Goal: Task Accomplishment & Management: Manage account settings

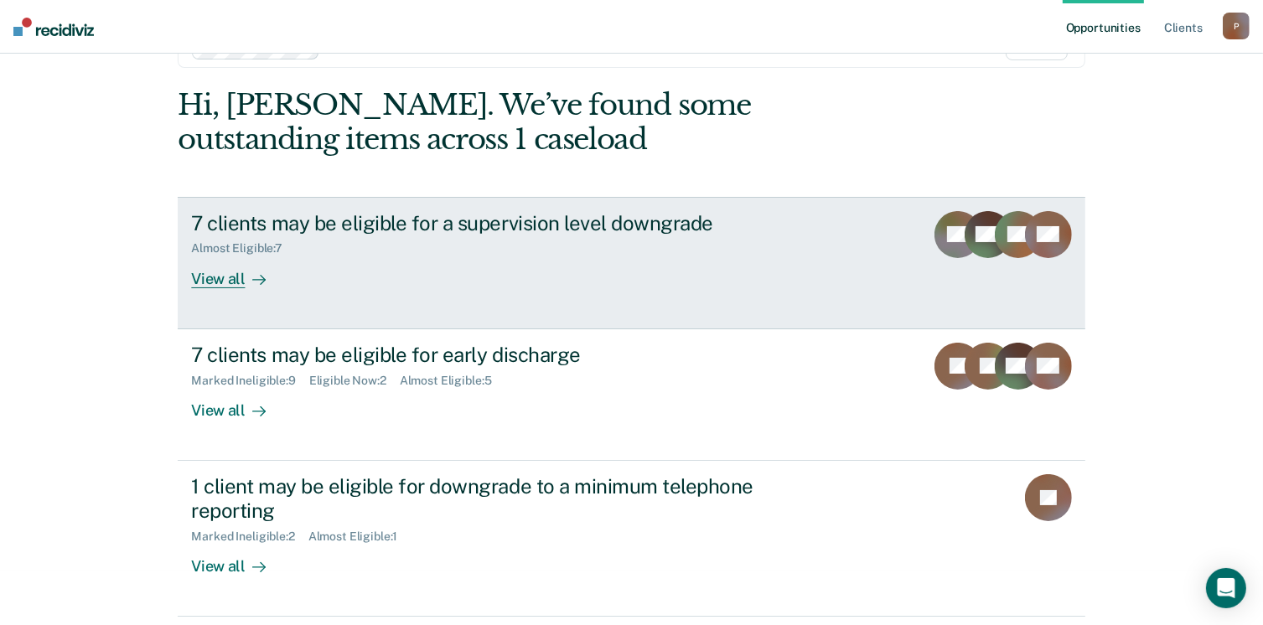
scroll to position [84, 0]
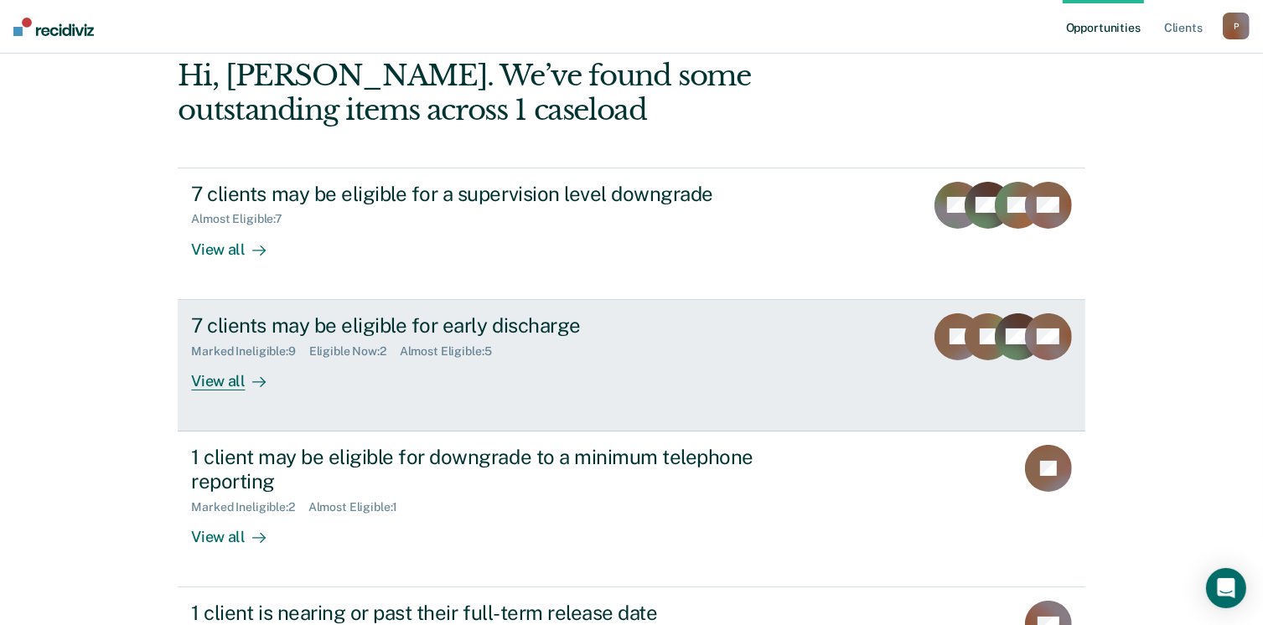
click at [229, 385] on div "View all" at bounding box center [238, 374] width 94 height 33
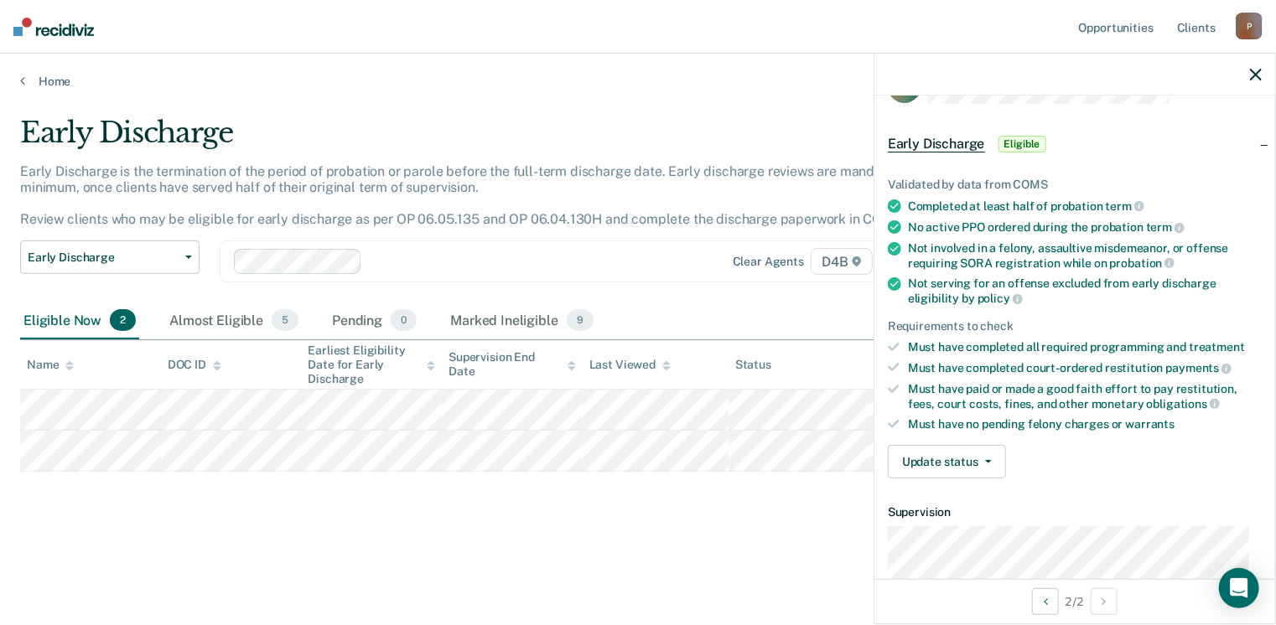
scroll to position [84, 0]
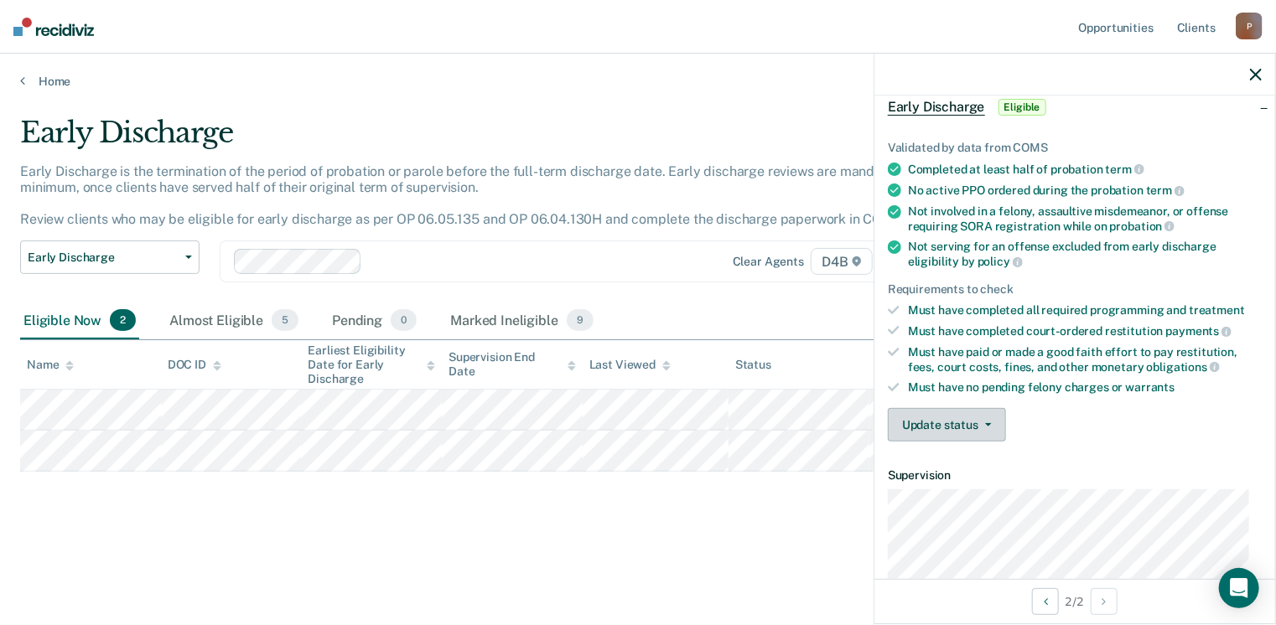
click at [994, 418] on button "Update status" at bounding box center [947, 425] width 118 height 34
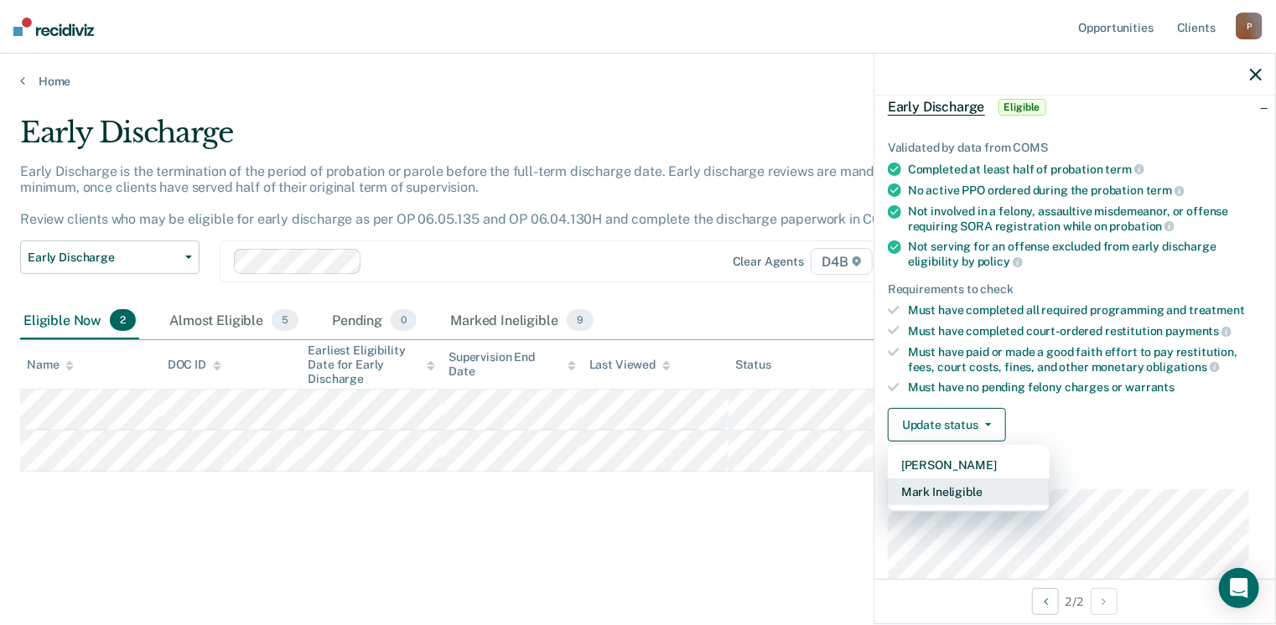
click at [986, 484] on button "Mark Ineligible" at bounding box center [969, 492] width 162 height 27
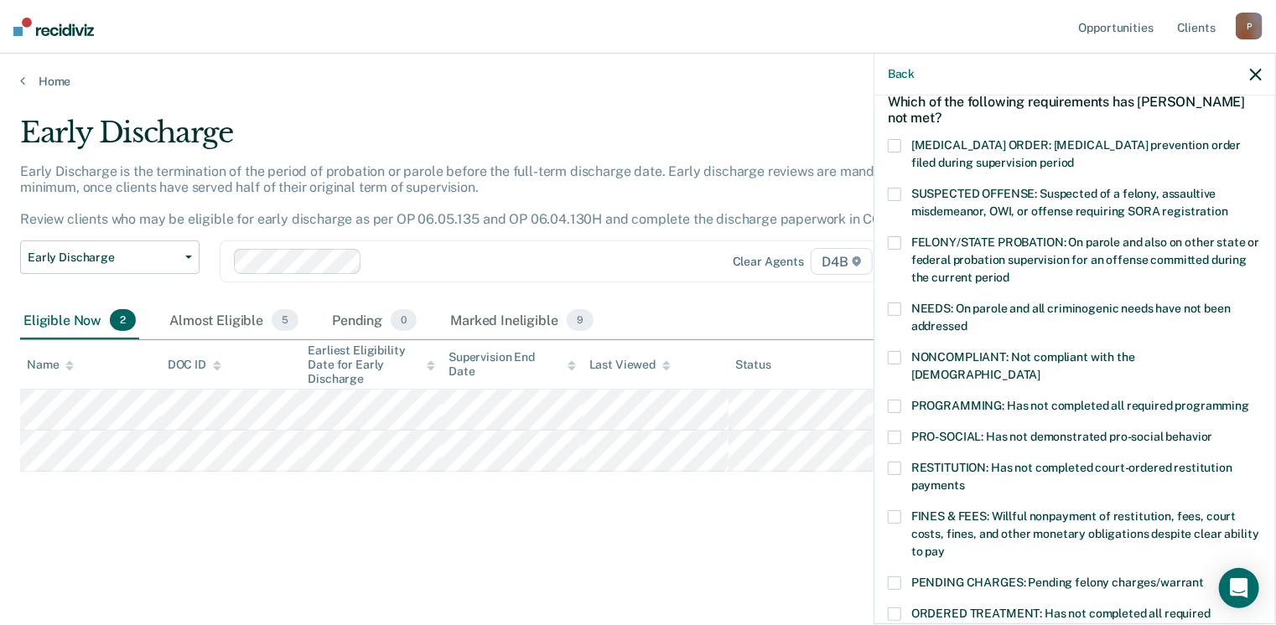
click at [904, 462] on label "RESTITUTION: Has not completed court-ordered restitution payments" at bounding box center [1075, 479] width 374 height 35
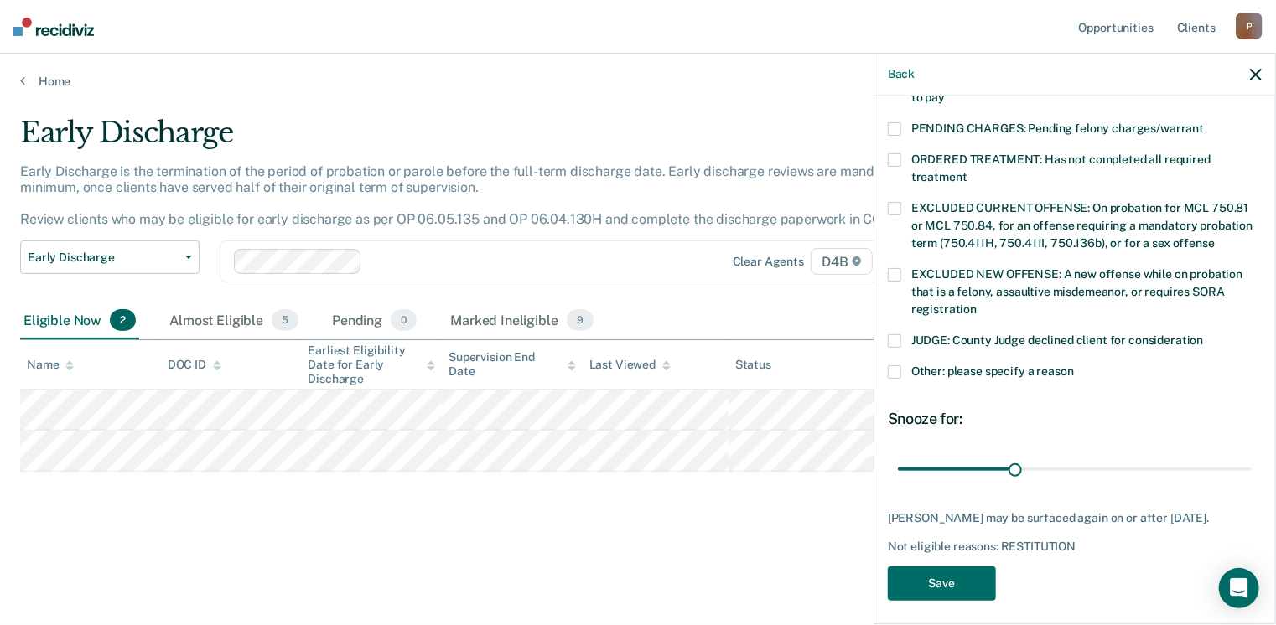
scroll to position [542, 0]
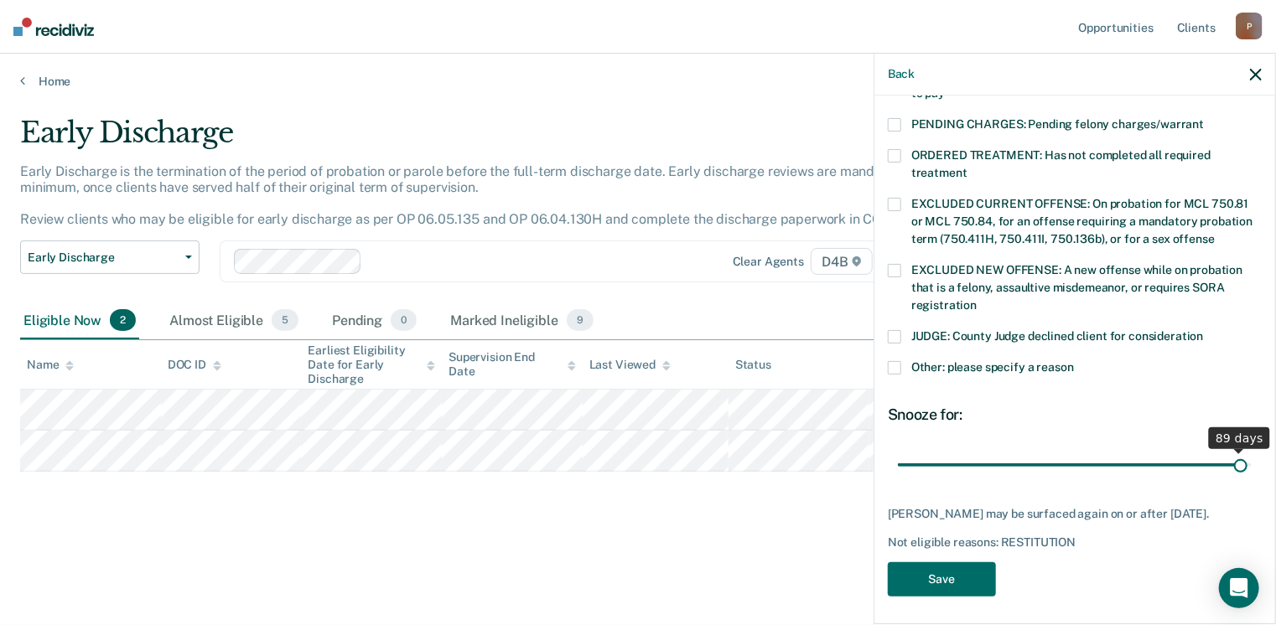
drag, startPoint x: 1010, startPoint y: 450, endPoint x: 1230, endPoint y: 458, distance: 220.6
type input "89"
click at [1230, 458] on input "range" at bounding box center [1075, 465] width 354 height 29
click at [959, 577] on button "Save" at bounding box center [942, 579] width 108 height 34
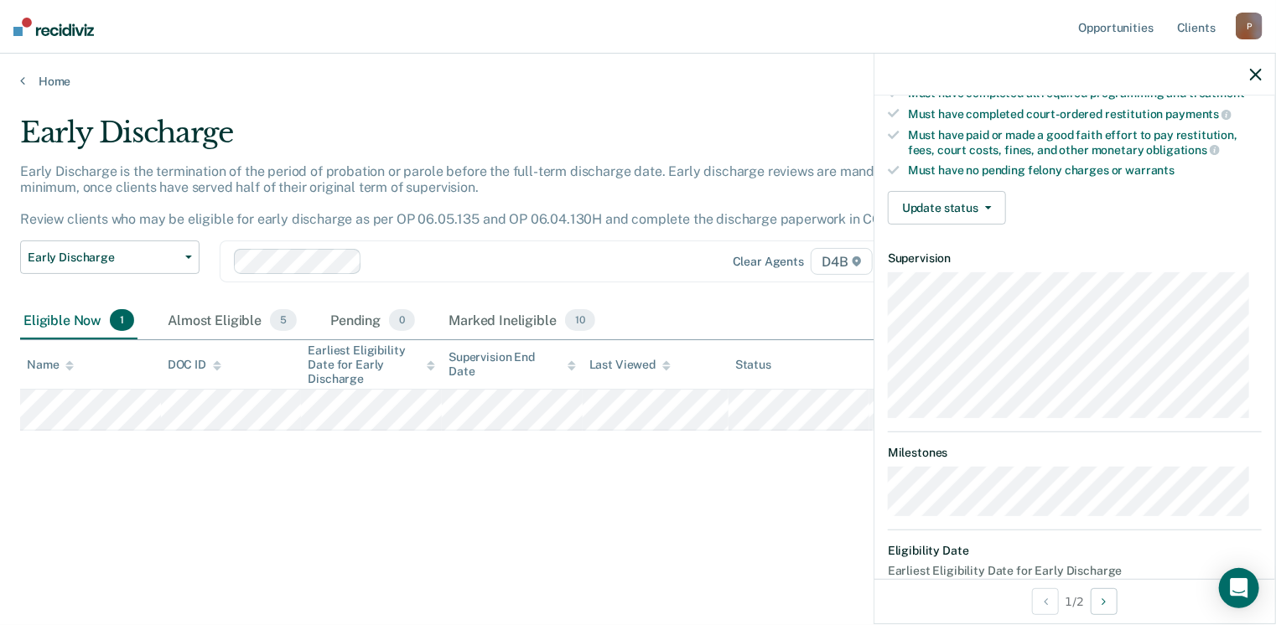
scroll to position [261, 0]
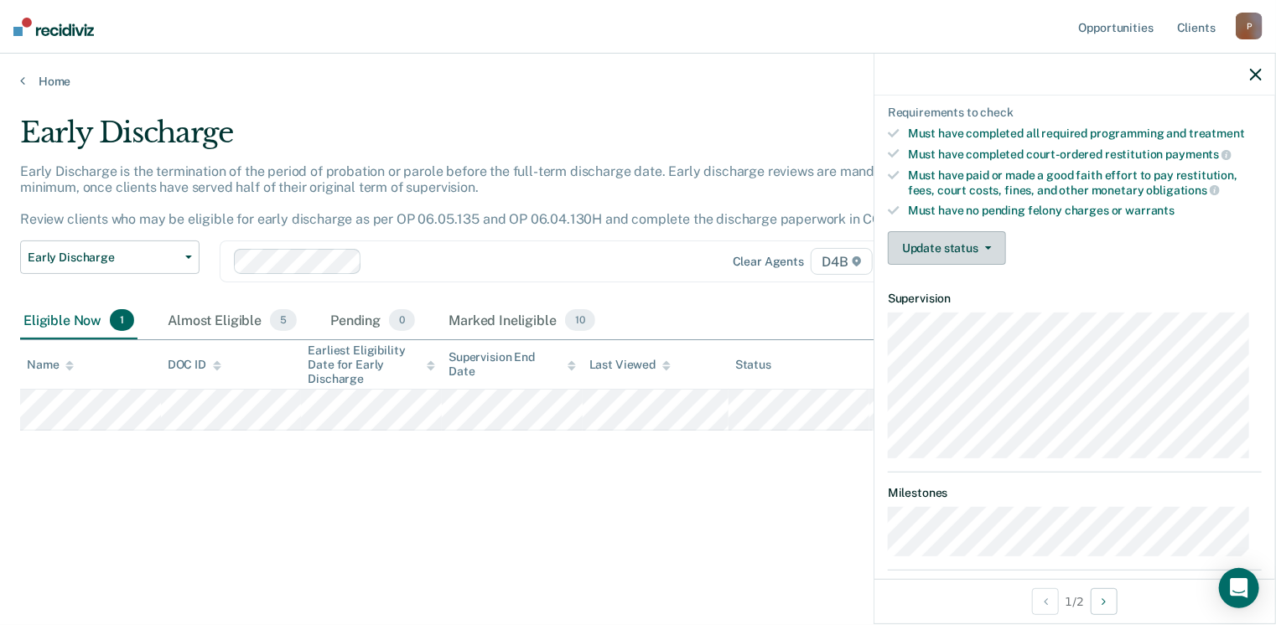
click at [987, 246] on icon "button" at bounding box center [988, 247] width 7 height 3
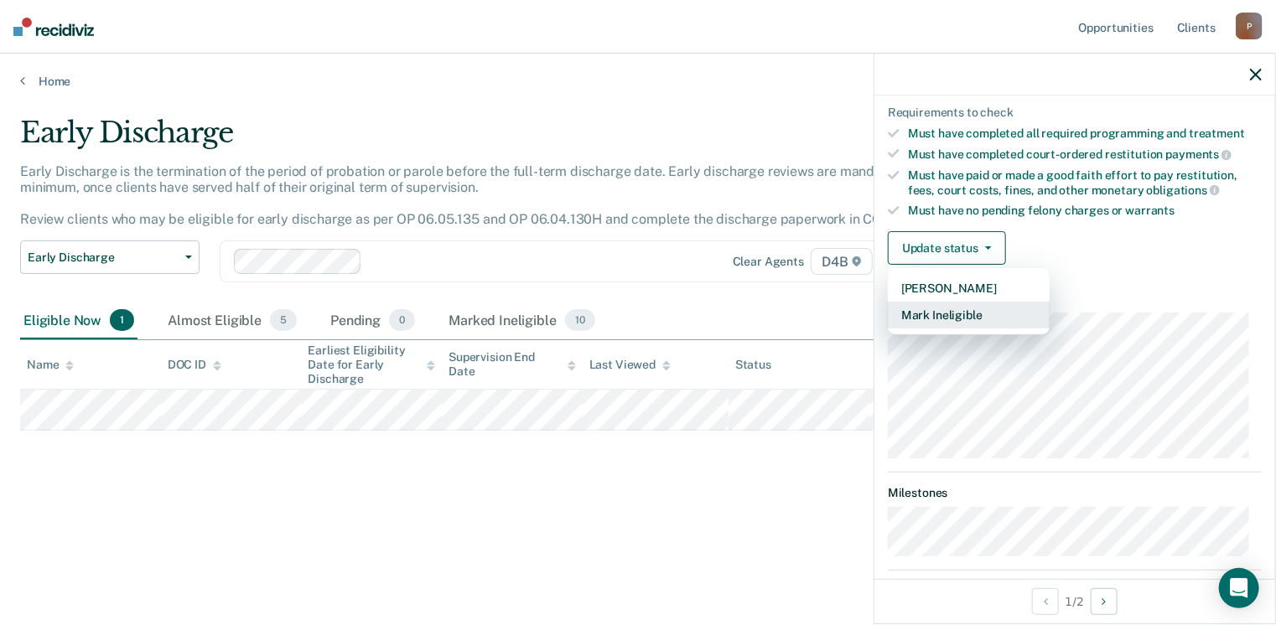
click at [959, 303] on button "Mark Ineligible" at bounding box center [969, 315] width 162 height 27
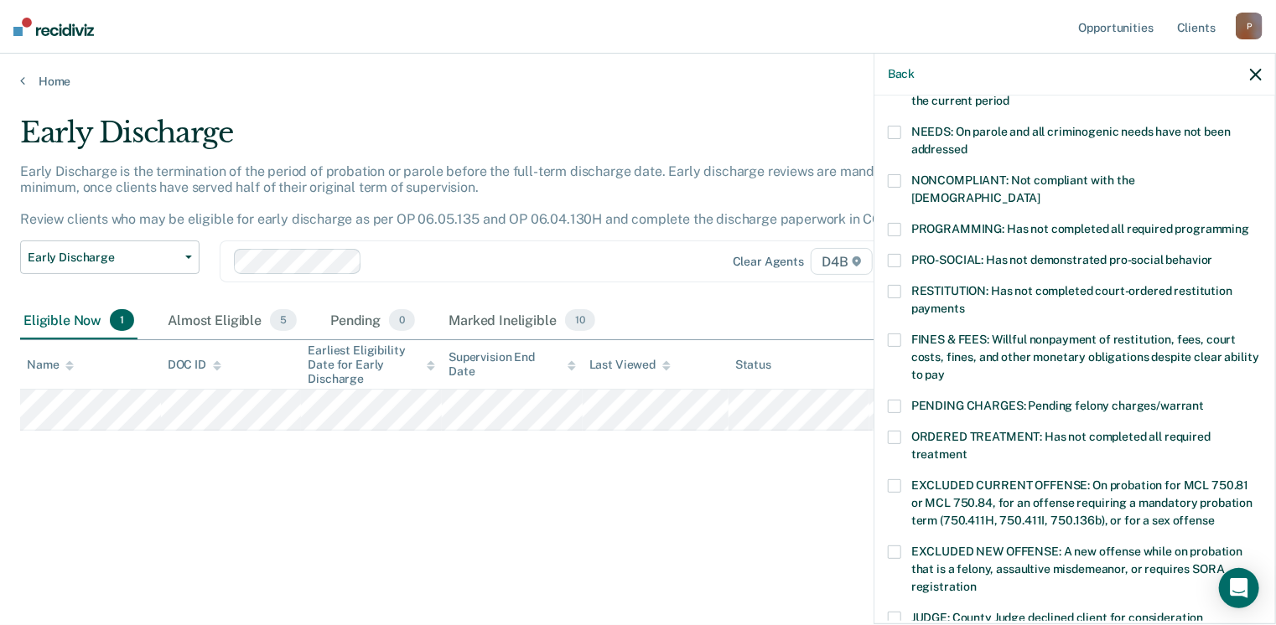
click at [912, 334] on label "FINES & FEES: Willful nonpayment of restitution, fees, court costs, fines, and …" at bounding box center [1075, 360] width 374 height 53
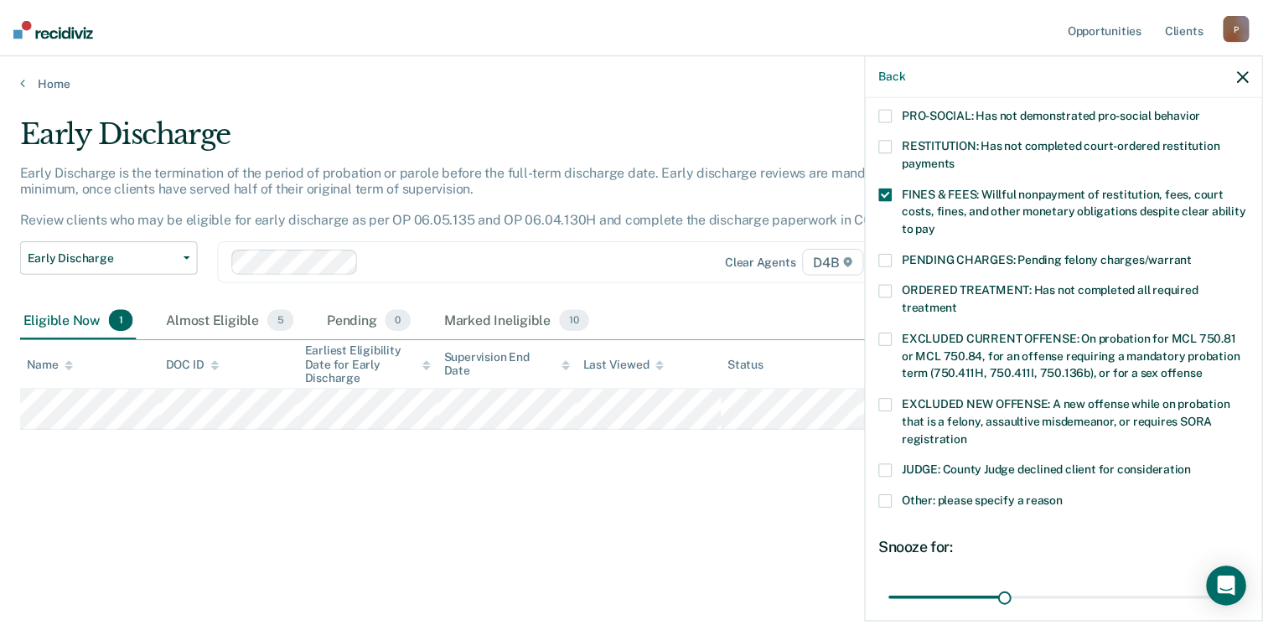
scroll to position [542, 0]
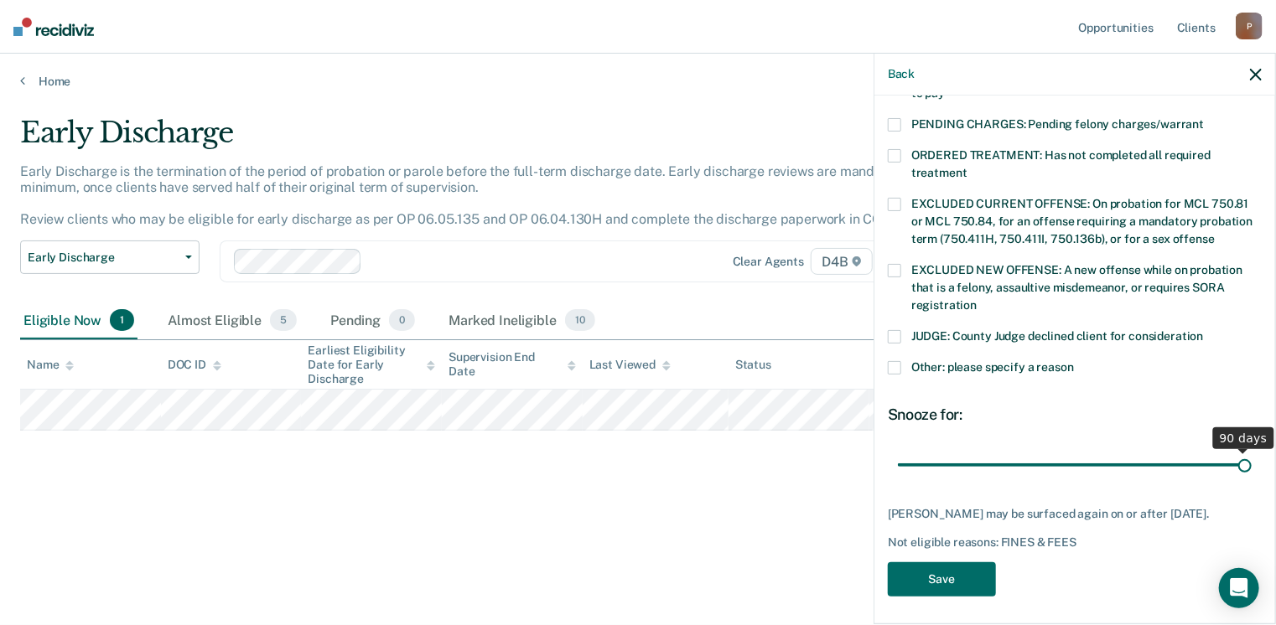
drag, startPoint x: 1010, startPoint y: 445, endPoint x: 1236, endPoint y: 476, distance: 228.4
type input "90"
click at [1236, 476] on input "range" at bounding box center [1075, 465] width 354 height 29
click at [962, 567] on button "Save" at bounding box center [942, 579] width 108 height 34
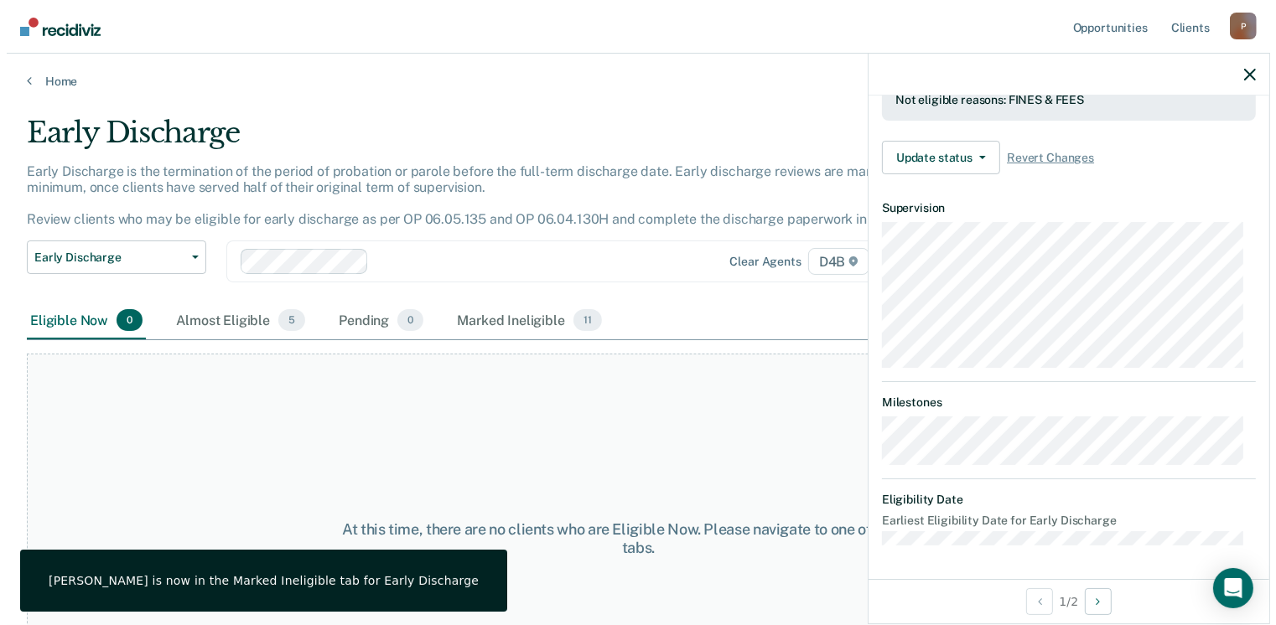
scroll to position [469, 0]
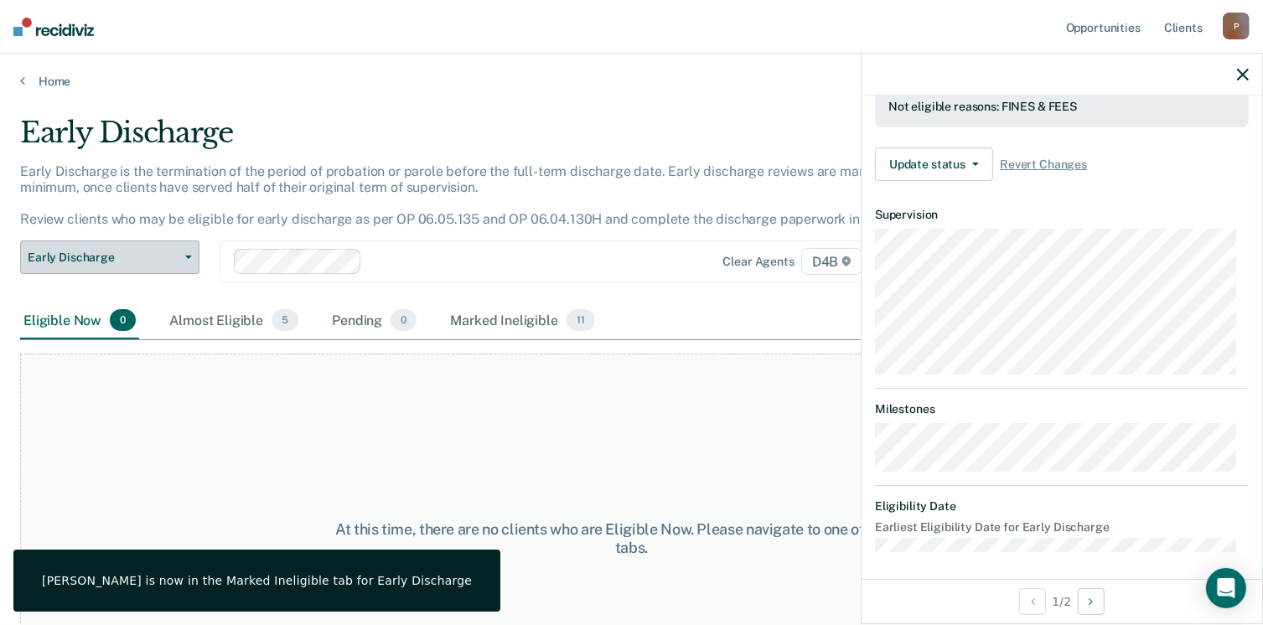
click at [191, 258] on icon "button" at bounding box center [188, 257] width 7 height 3
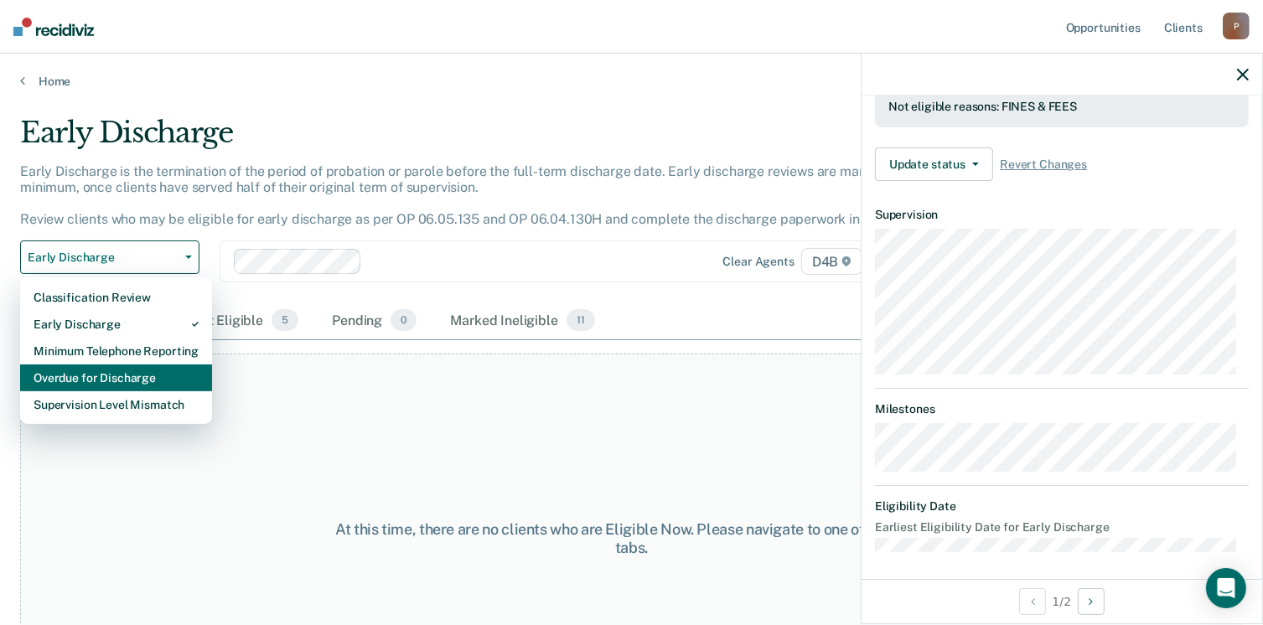
click at [162, 373] on div "Overdue for Discharge" at bounding box center [116, 378] width 165 height 27
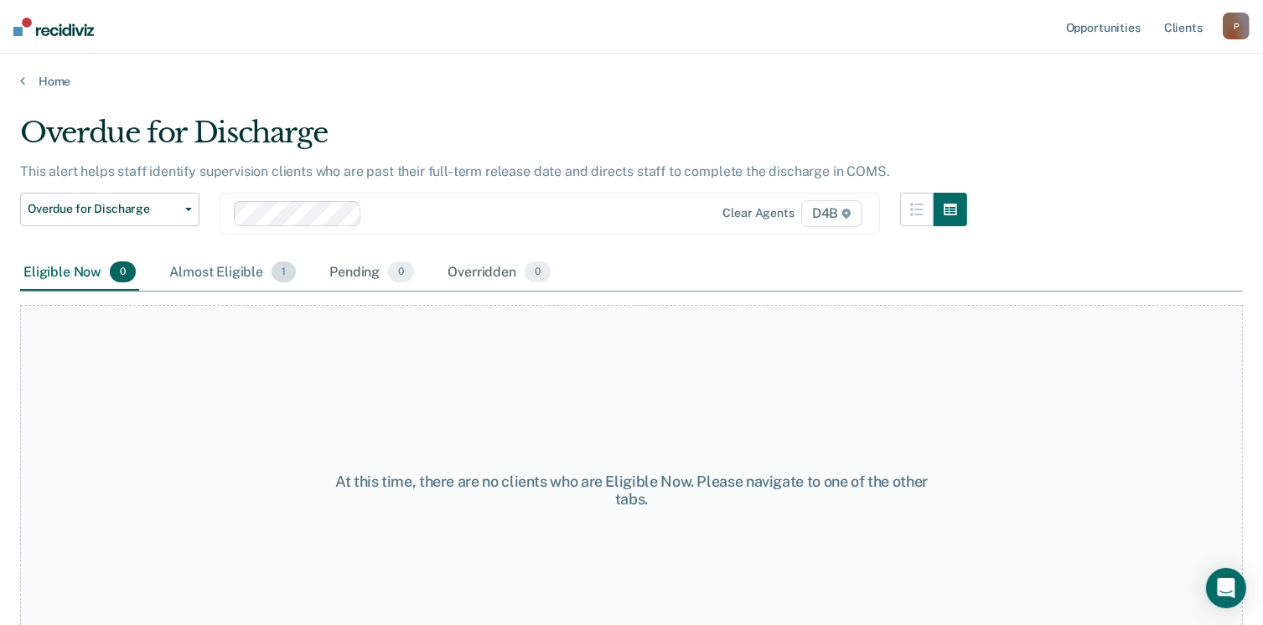
click at [233, 274] on div "Almost Eligible 1" at bounding box center [232, 273] width 133 height 37
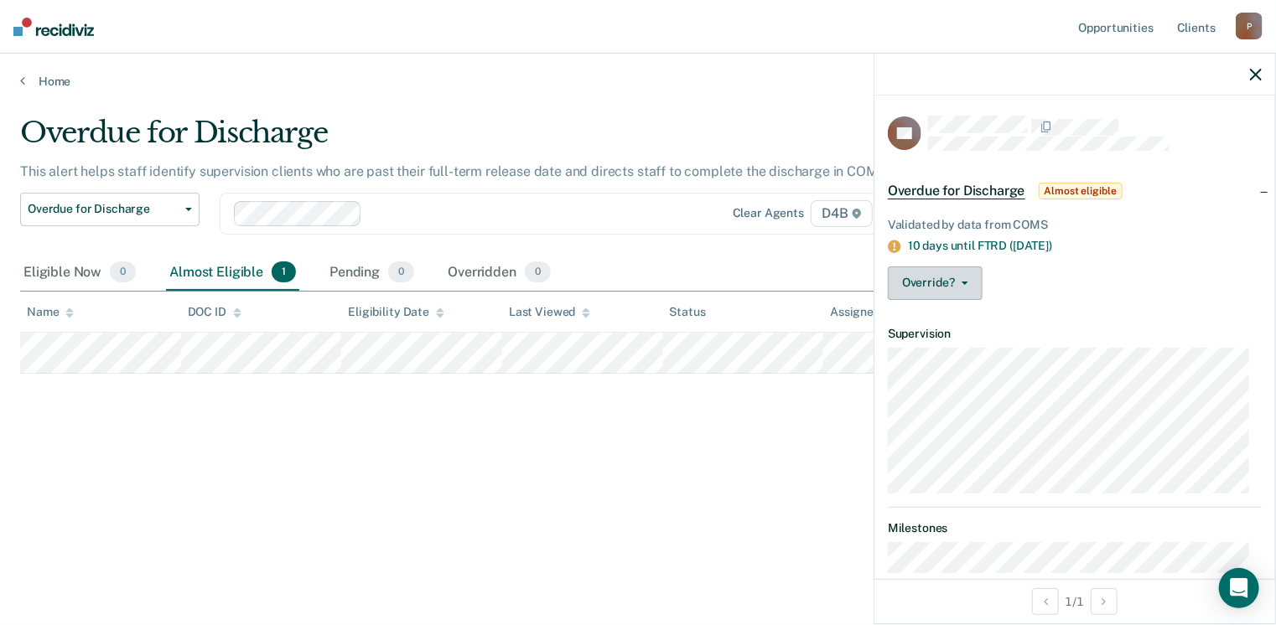
click at [968, 278] on button "Override?" at bounding box center [935, 284] width 95 height 34
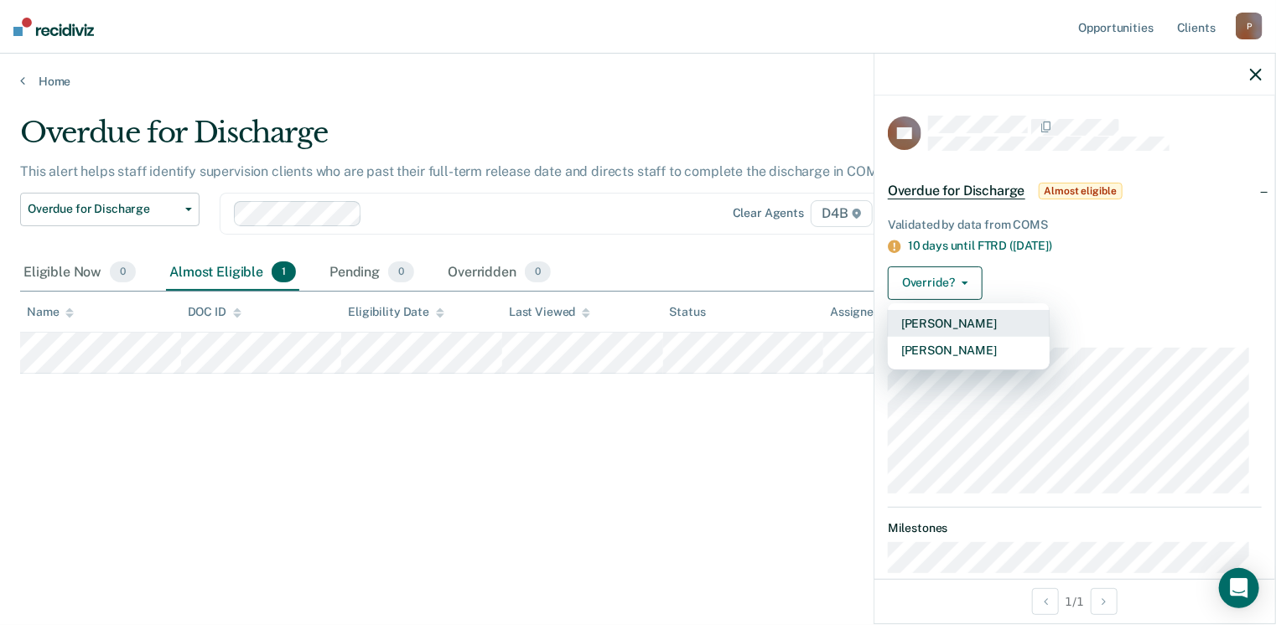
click at [968, 333] on button "[PERSON_NAME]" at bounding box center [969, 323] width 162 height 27
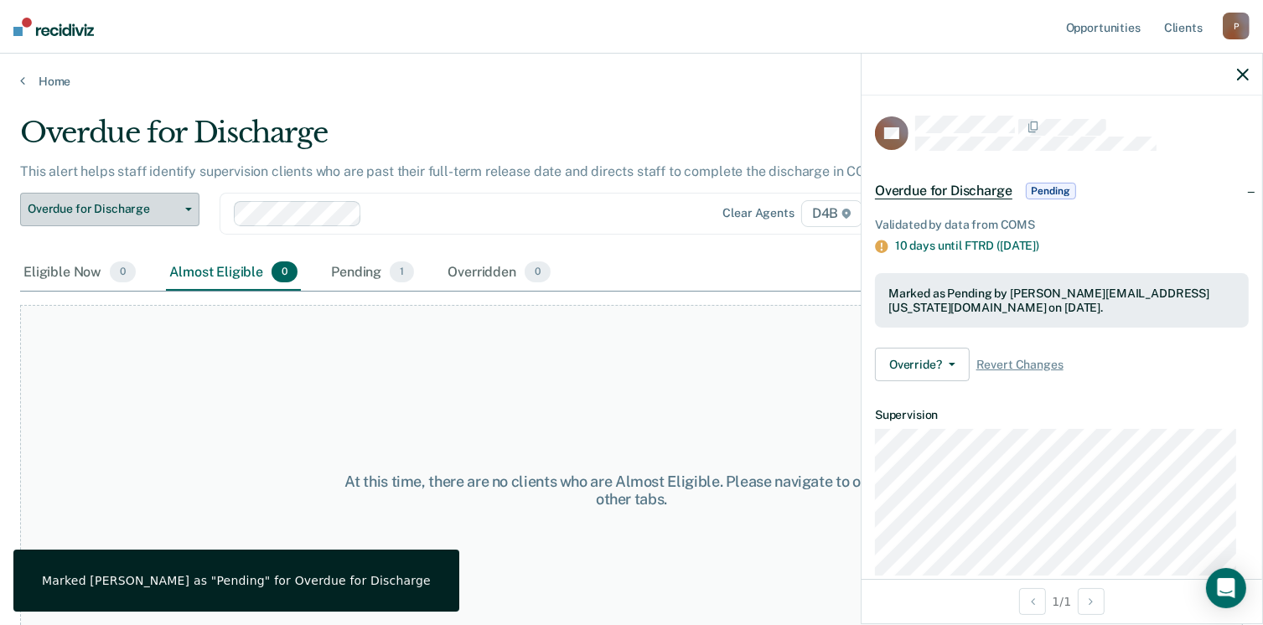
click at [150, 215] on button "Overdue for Discharge" at bounding box center [109, 210] width 179 height 34
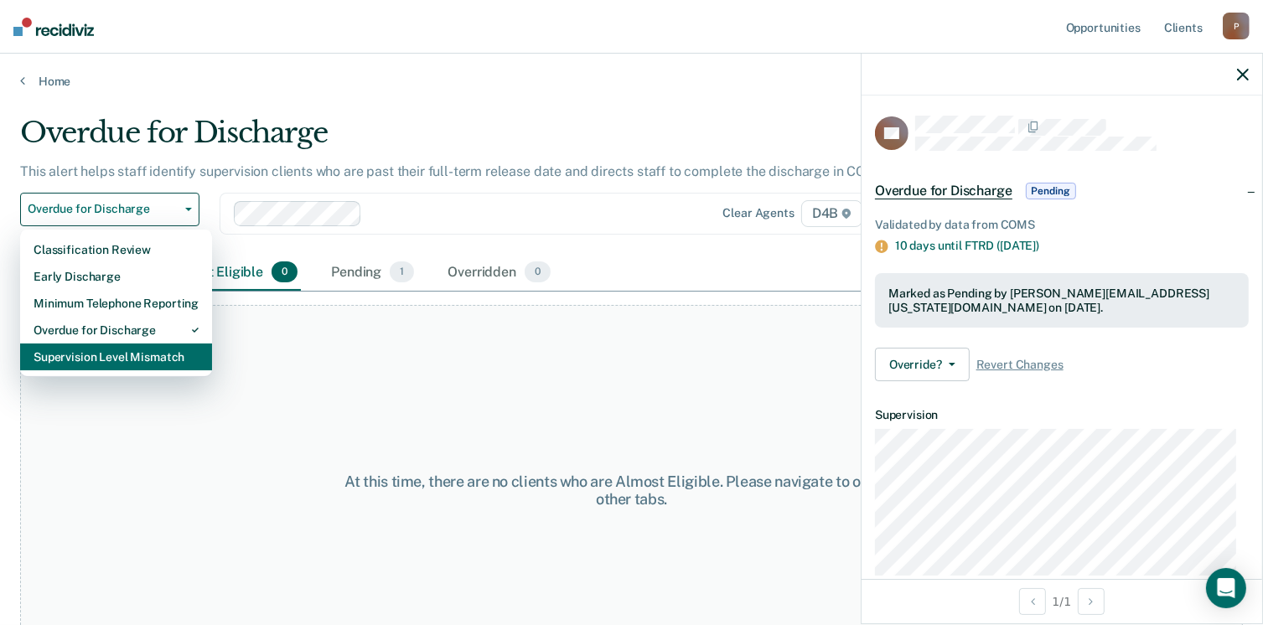
click at [168, 363] on div "Supervision Level Mismatch" at bounding box center [116, 357] width 165 height 27
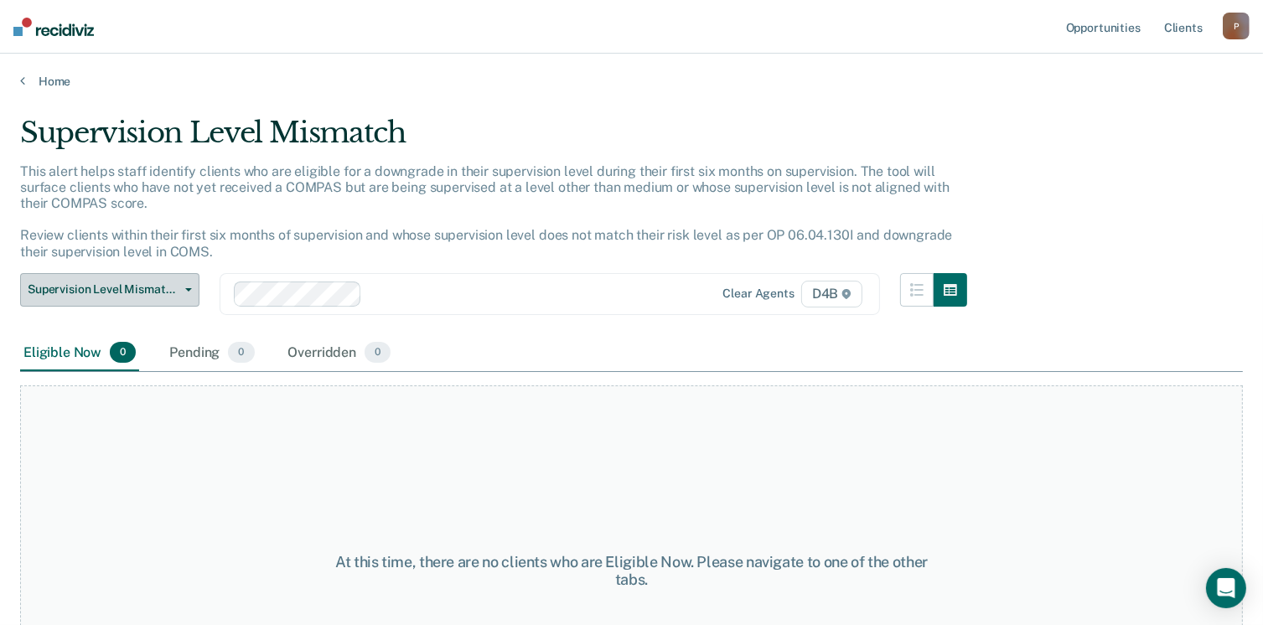
click at [167, 296] on span "Supervision Level Mismatch" at bounding box center [103, 289] width 151 height 14
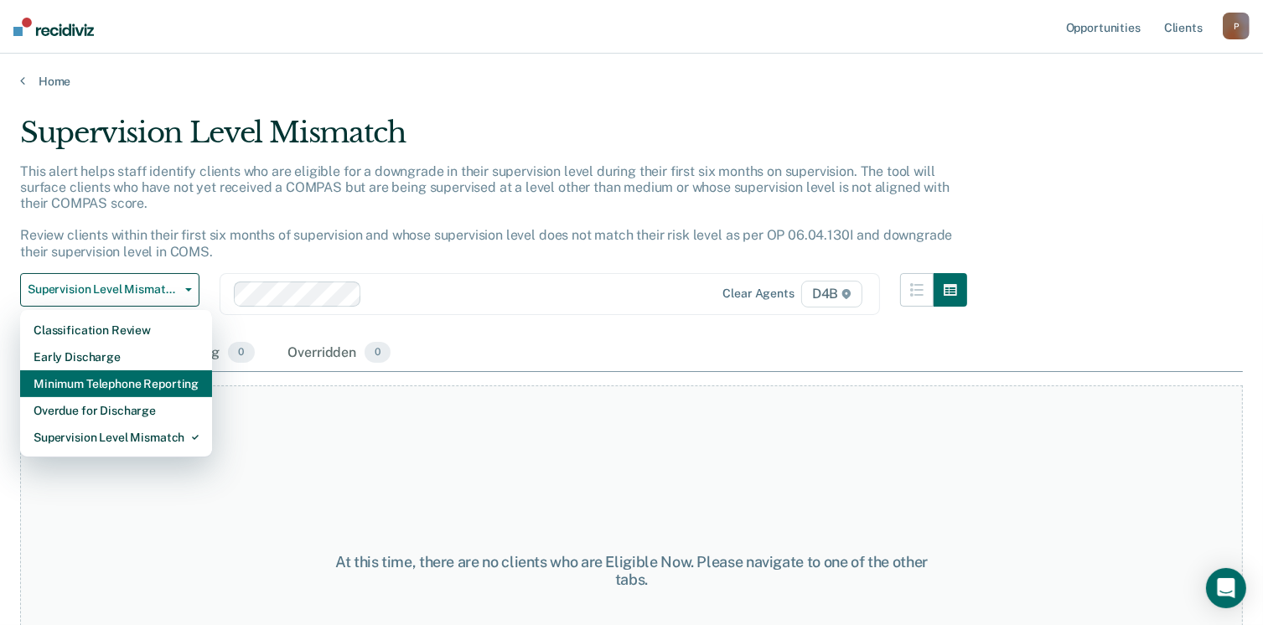
click at [168, 393] on div "Minimum Telephone Reporting" at bounding box center [116, 383] width 165 height 27
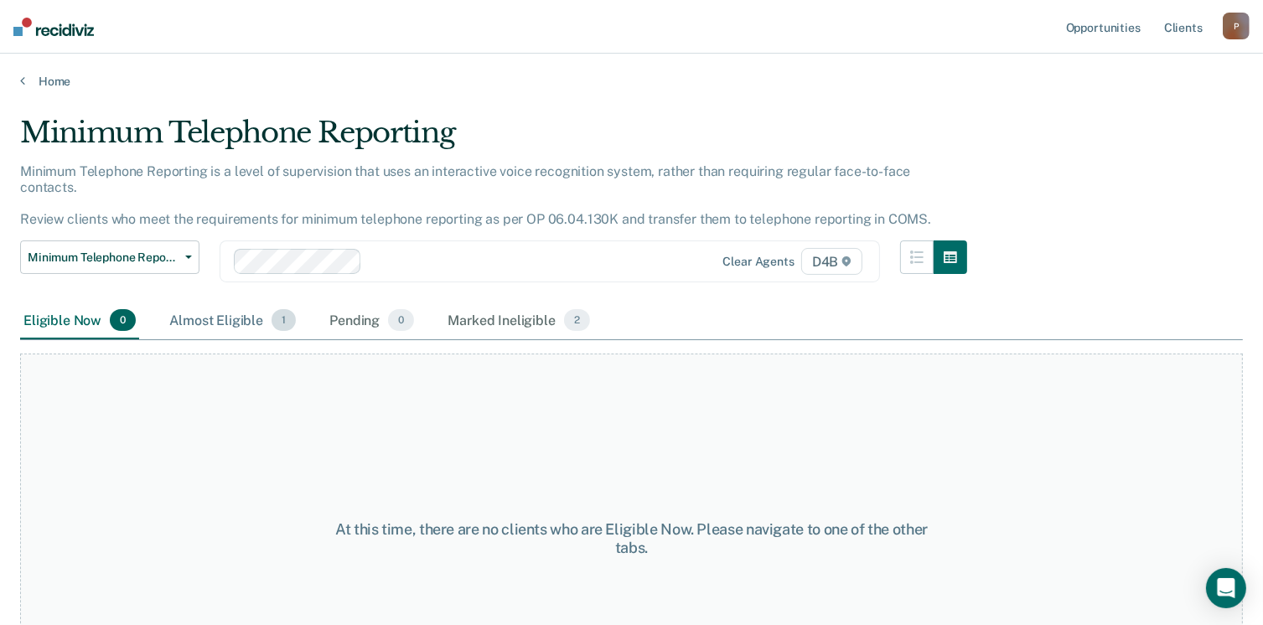
click at [236, 303] on div "Almost Eligible 1" at bounding box center [232, 321] width 133 height 37
